Goal: Communication & Community: Answer question/provide support

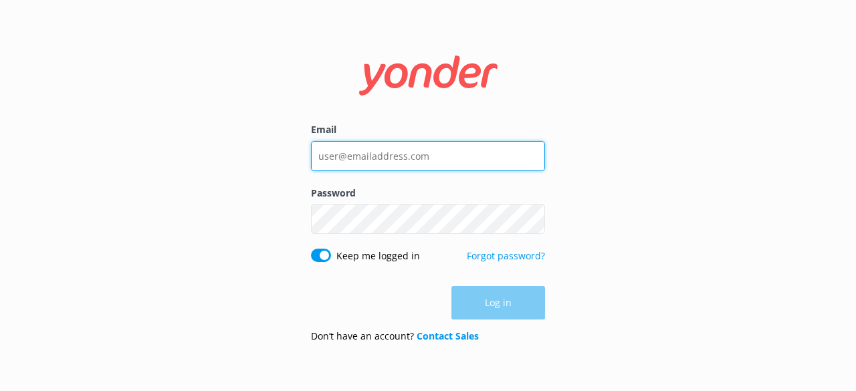
type input "[EMAIL_ADDRESS][DOMAIN_NAME]"
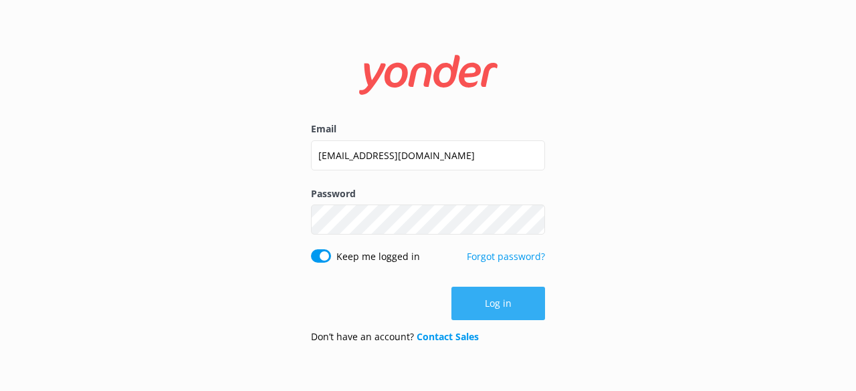
click at [537, 307] on button "Log in" at bounding box center [498, 303] width 94 height 33
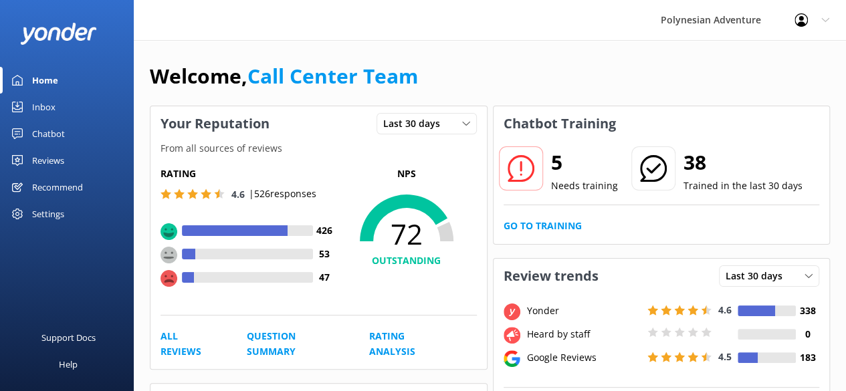
click at [53, 106] on div "Inbox" at bounding box center [43, 107] width 23 height 27
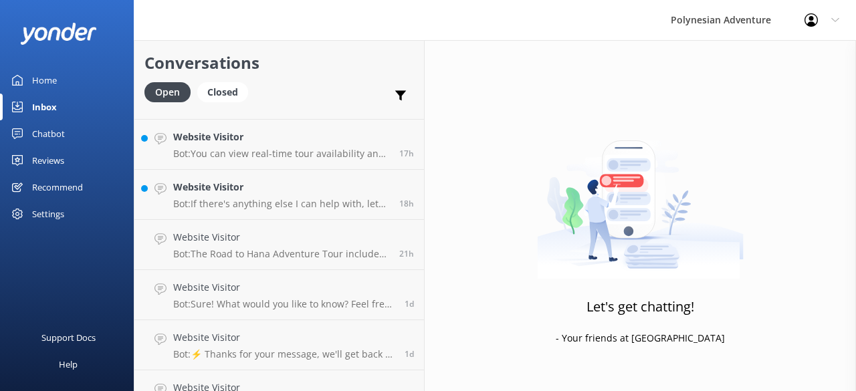
scroll to position [241, 0]
click at [294, 205] on p "Bot: If there's anything else I can help with, let me know!" at bounding box center [281, 205] width 216 height 12
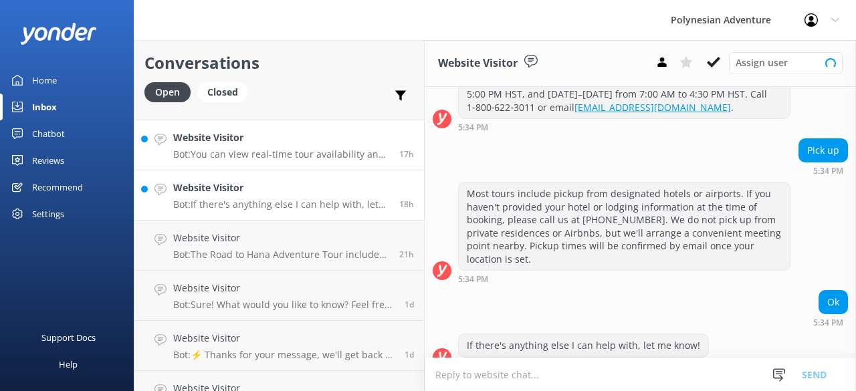
scroll to position [269, 0]
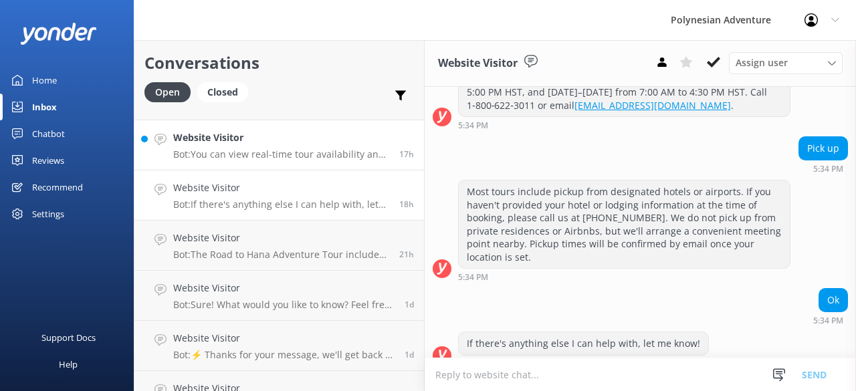
click at [266, 153] on p "Bot: You can view real-time tour availability and book your Polynesian Adventur…" at bounding box center [281, 154] width 216 height 12
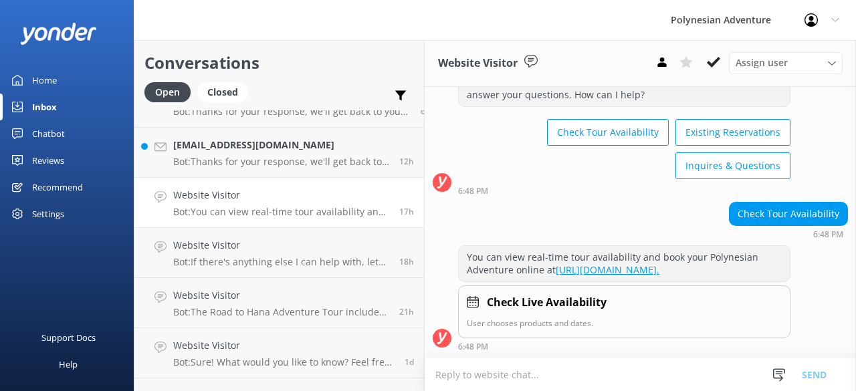
scroll to position [182, 0]
click at [263, 154] on div "[EMAIL_ADDRESS][DOMAIN_NAME] Bot: Thanks for your response, we'll get back to y…" at bounding box center [281, 152] width 216 height 29
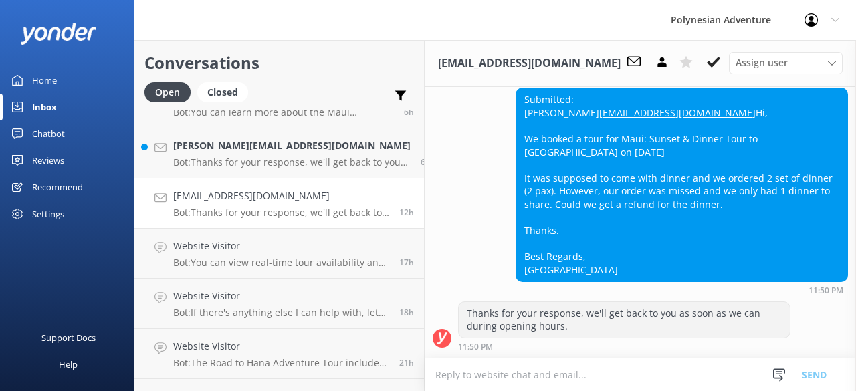
scroll to position [357, 0]
drag, startPoint x: 624, startPoint y: 112, endPoint x: 505, endPoint y: 115, distance: 118.3
click at [516, 115] on div "Submitted: [PERSON_NAME] [PERSON_NAME][EMAIL_ADDRESS][DOMAIN_NAME] Hi, We booke…" at bounding box center [681, 184] width 331 height 192
copy link "[EMAIL_ADDRESS][DOMAIN_NAME]"
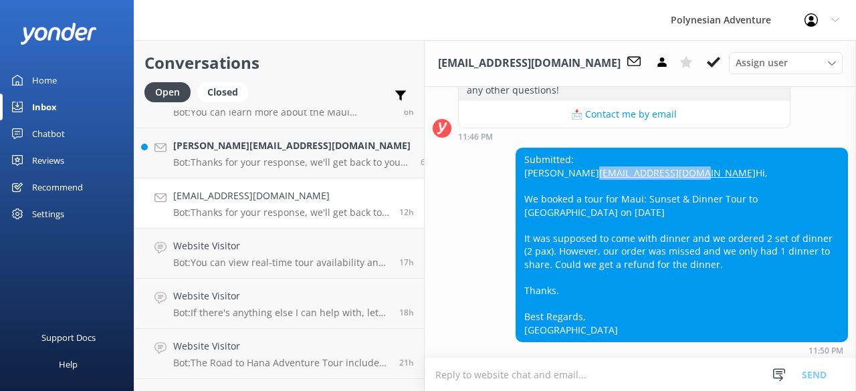
scroll to position [285, 0]
click at [460, 223] on div "Submitted: [PERSON_NAME] [PERSON_NAME][EMAIL_ADDRESS][DOMAIN_NAME] Hi, We booke…" at bounding box center [639, 251] width 431 height 207
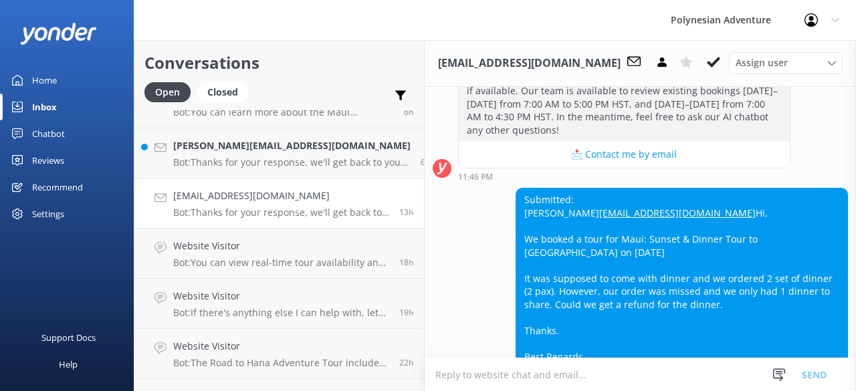
scroll to position [368, 0]
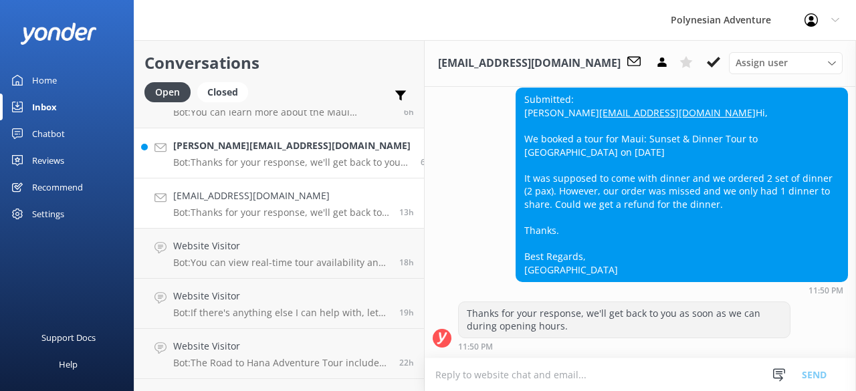
click at [245, 165] on p "Bot: Thanks for your response, we'll get back to you as soon as we can during o…" at bounding box center [291, 162] width 237 height 12
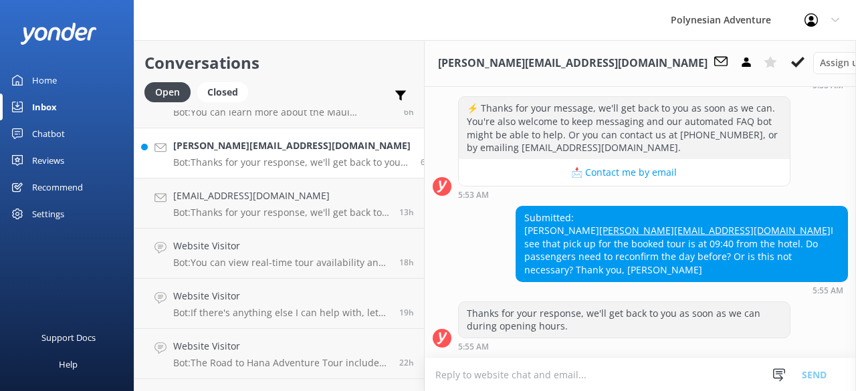
scroll to position [376, 0]
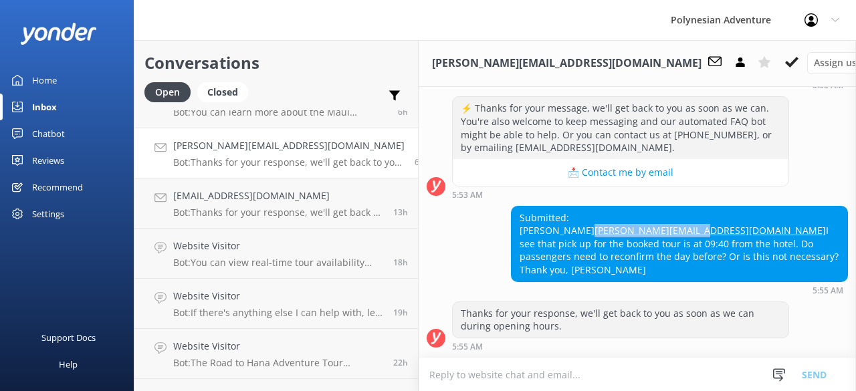
drag, startPoint x: 614, startPoint y: 231, endPoint x: 500, endPoint y: 235, distance: 113.7
click at [511, 235] on div "Submitted: [PERSON_NAME] [PERSON_NAME][EMAIL_ADDRESS][DOMAIN_NAME] I see that p…" at bounding box center [679, 244] width 336 height 75
copy link "[PERSON_NAME][EMAIL_ADDRESS][DOMAIN_NAME]"
click at [563, 378] on textarea at bounding box center [636, 374] width 437 height 33
